Goal: Task Accomplishment & Management: Complete application form

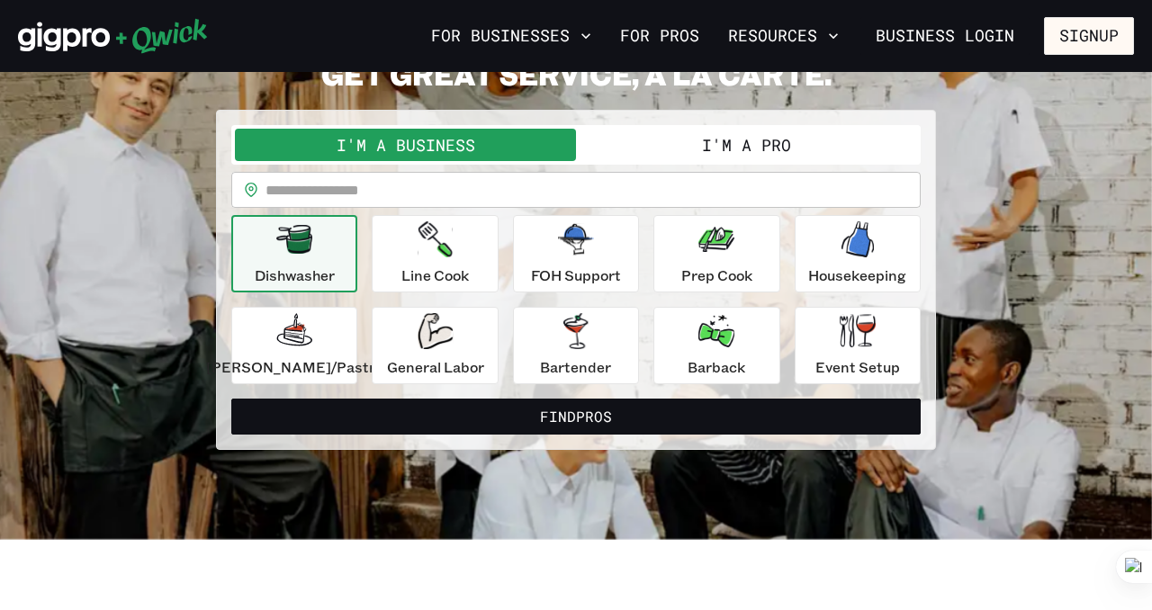
scroll to position [95, 0]
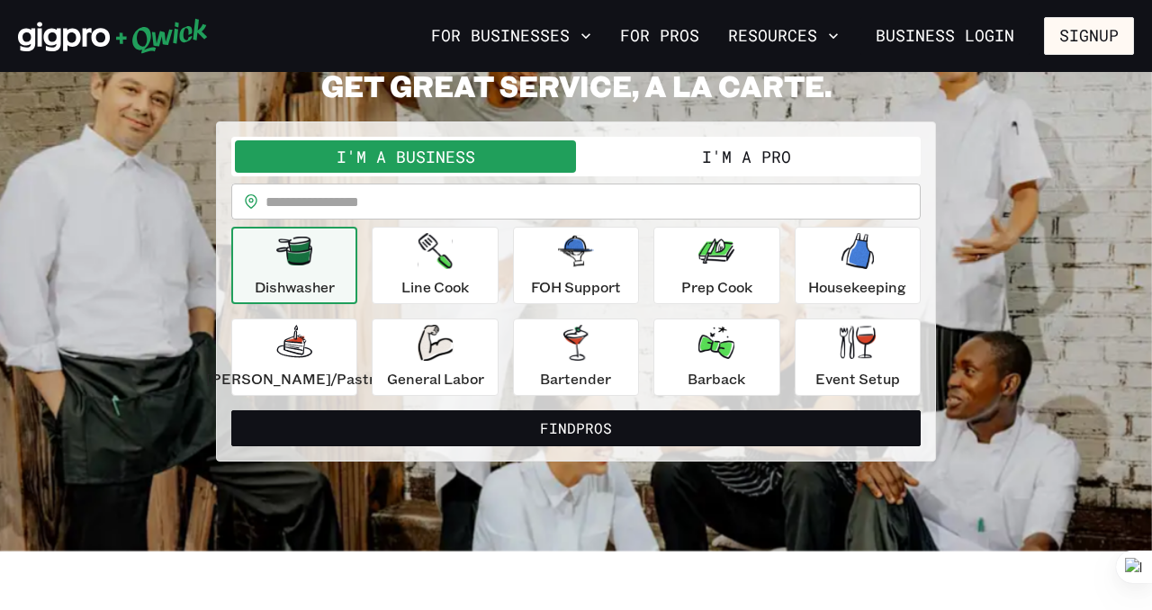
click at [736, 173] on button "I'm a Pro" at bounding box center [746, 156] width 341 height 32
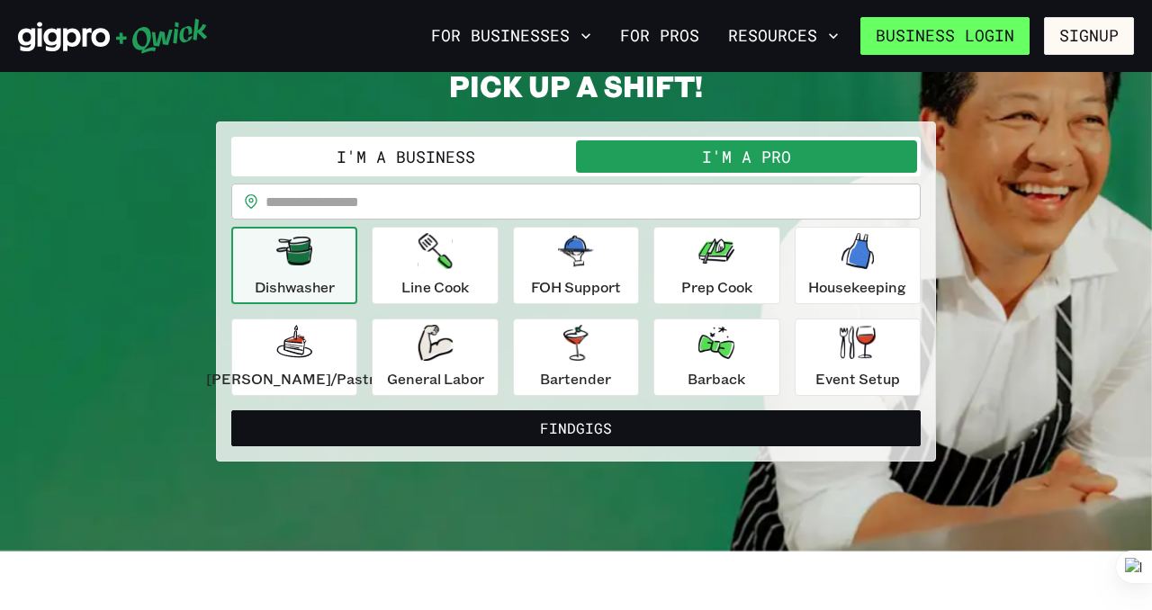
click at [984, 38] on link "Business Login" at bounding box center [945, 36] width 169 height 38
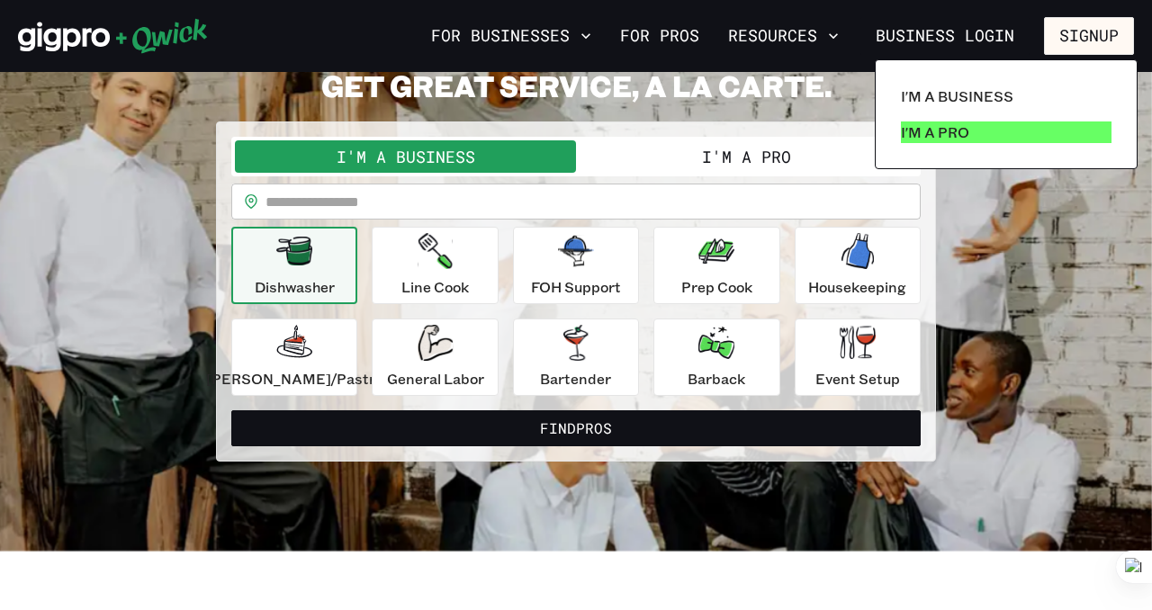
click at [970, 143] on p "I'm a Pro" at bounding box center [935, 133] width 68 height 22
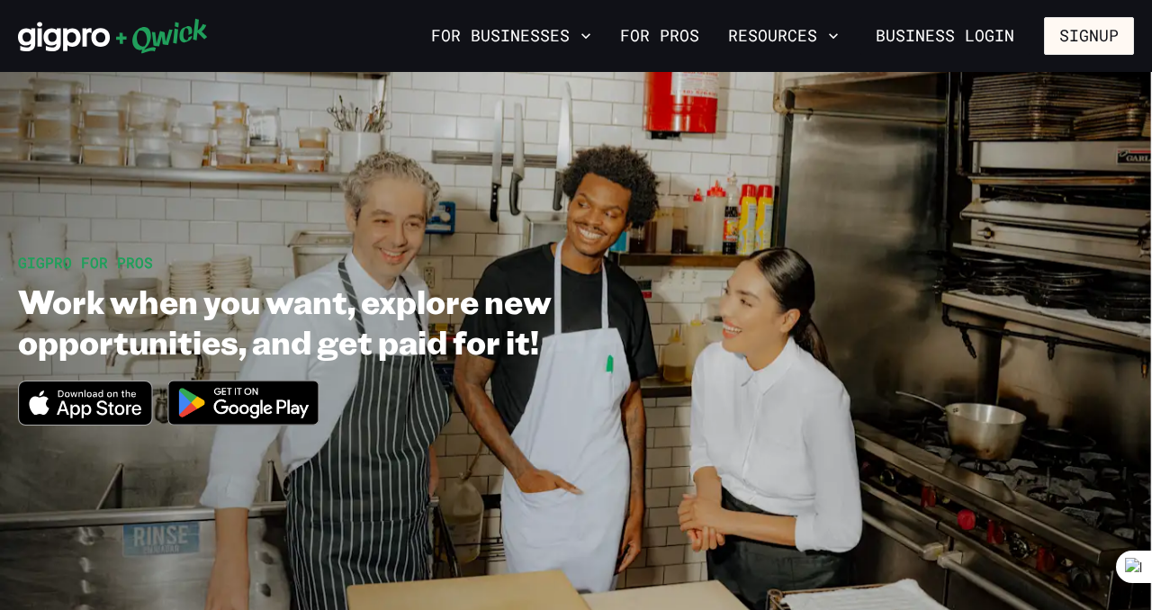
click at [95, 425] on icon "Download on the App Store" at bounding box center [85, 403] width 132 height 43
